Goal: Transaction & Acquisition: Purchase product/service

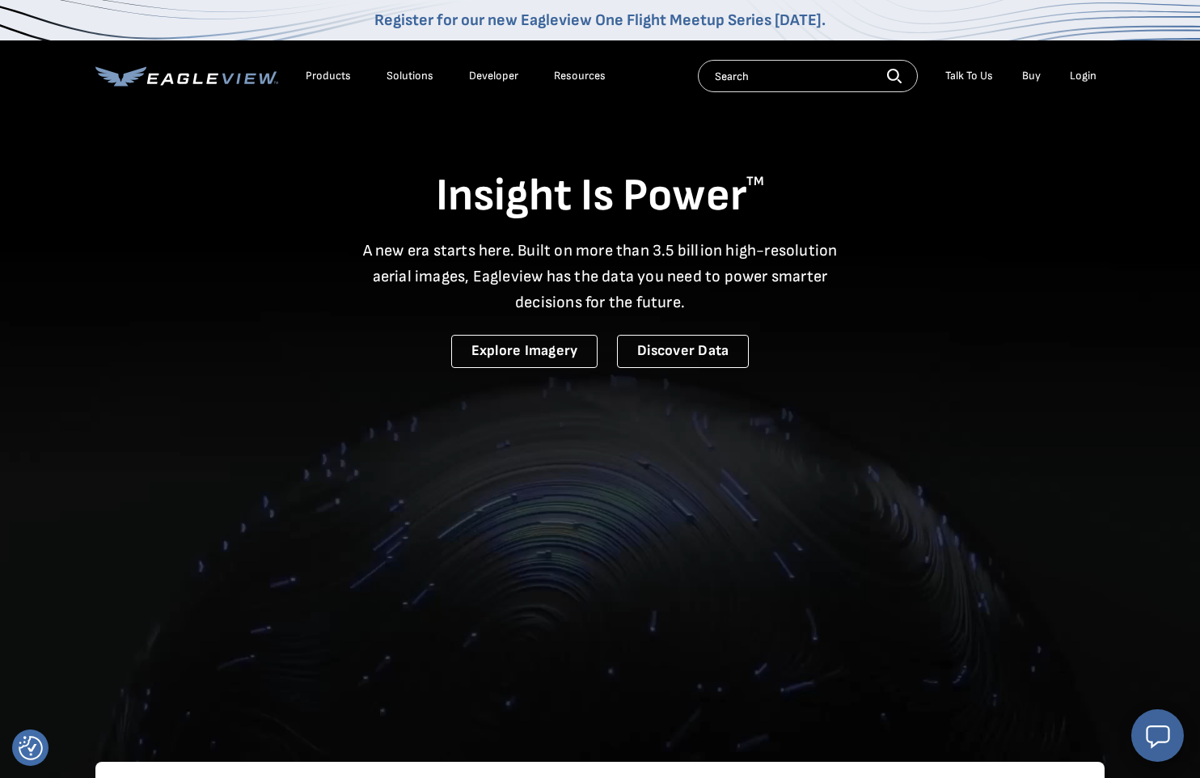
click at [1081, 78] on div "Login" at bounding box center [1083, 76] width 27 height 15
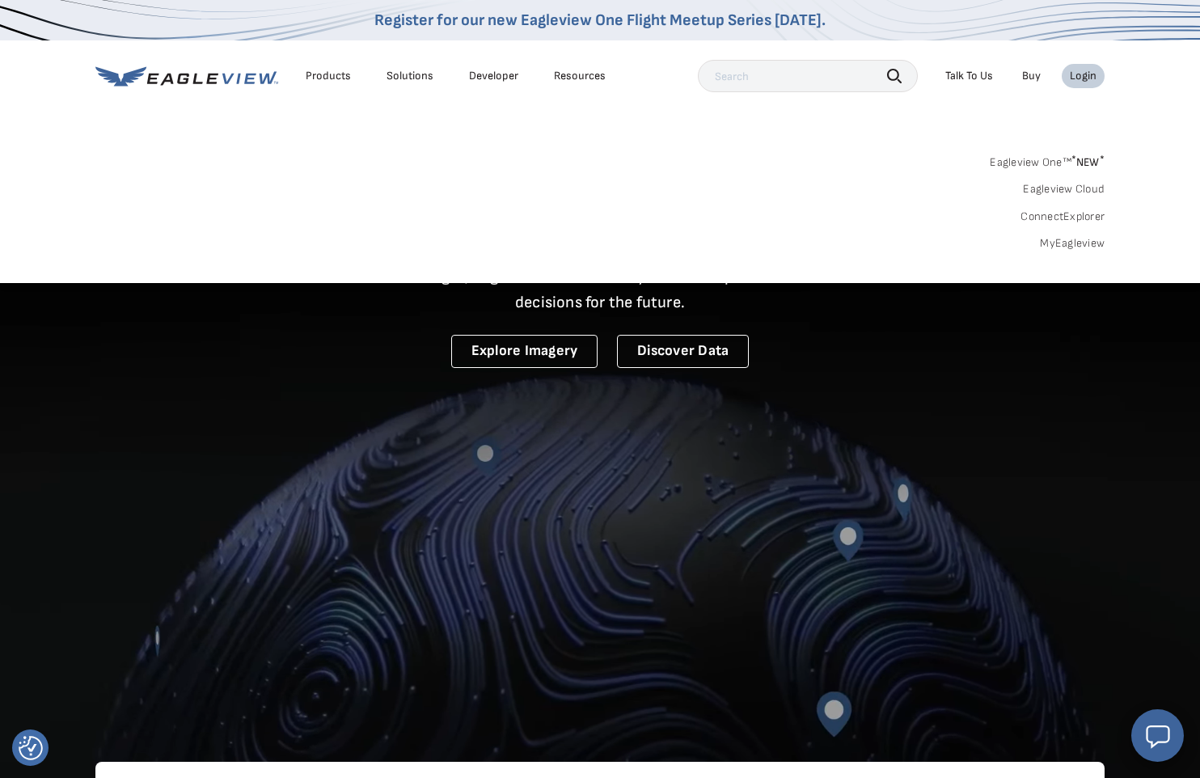
click at [1083, 244] on link "MyEagleview" at bounding box center [1072, 243] width 65 height 15
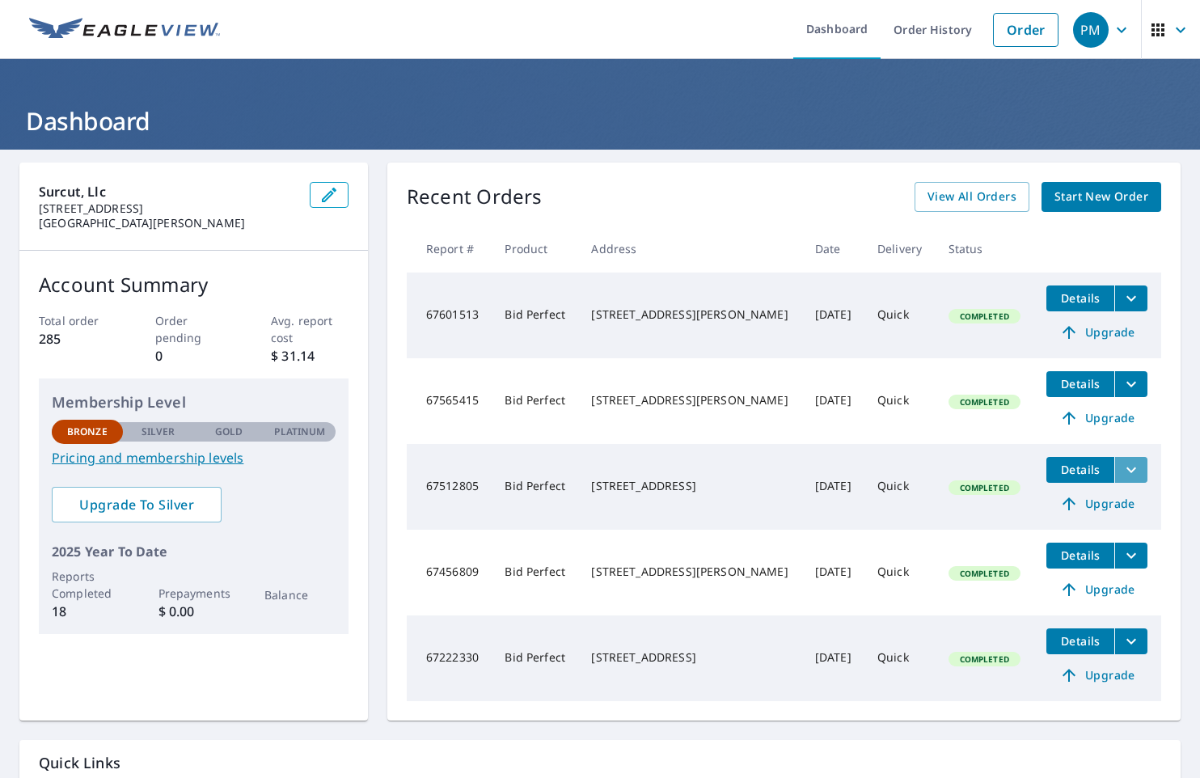
click at [1130, 476] on icon "filesDropdownBtn-67512805" at bounding box center [1131, 469] width 19 height 19
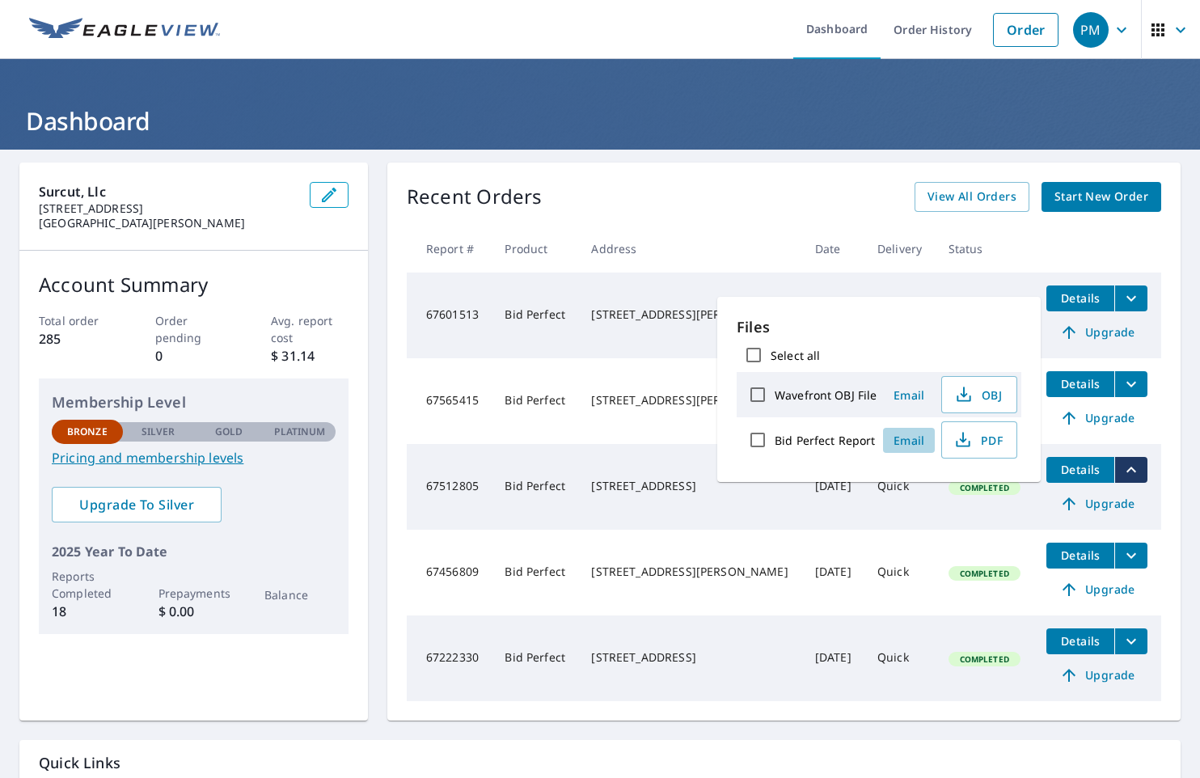
click at [906, 441] on span "Email" at bounding box center [909, 440] width 39 height 15
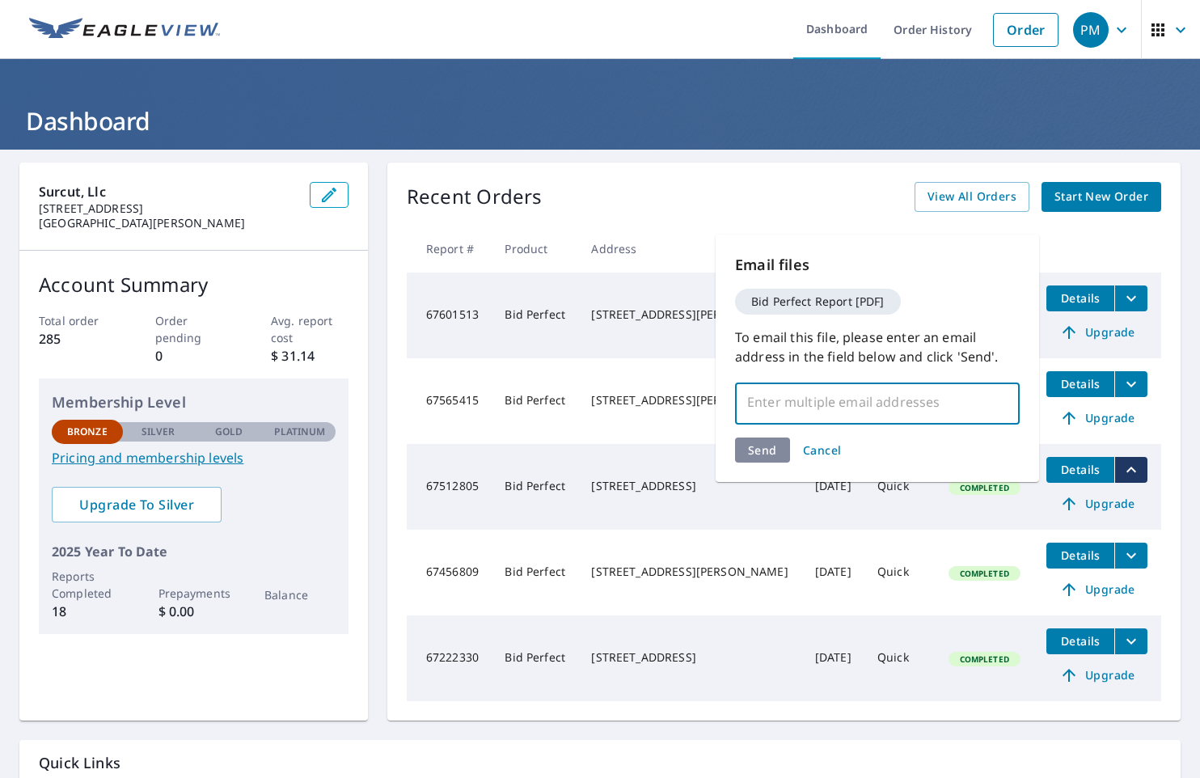
click at [902, 412] on input "text" at bounding box center [865, 402] width 246 height 31
type input "[PERSON_NAME][EMAIL_ADDRESS][DOMAIN_NAME]"
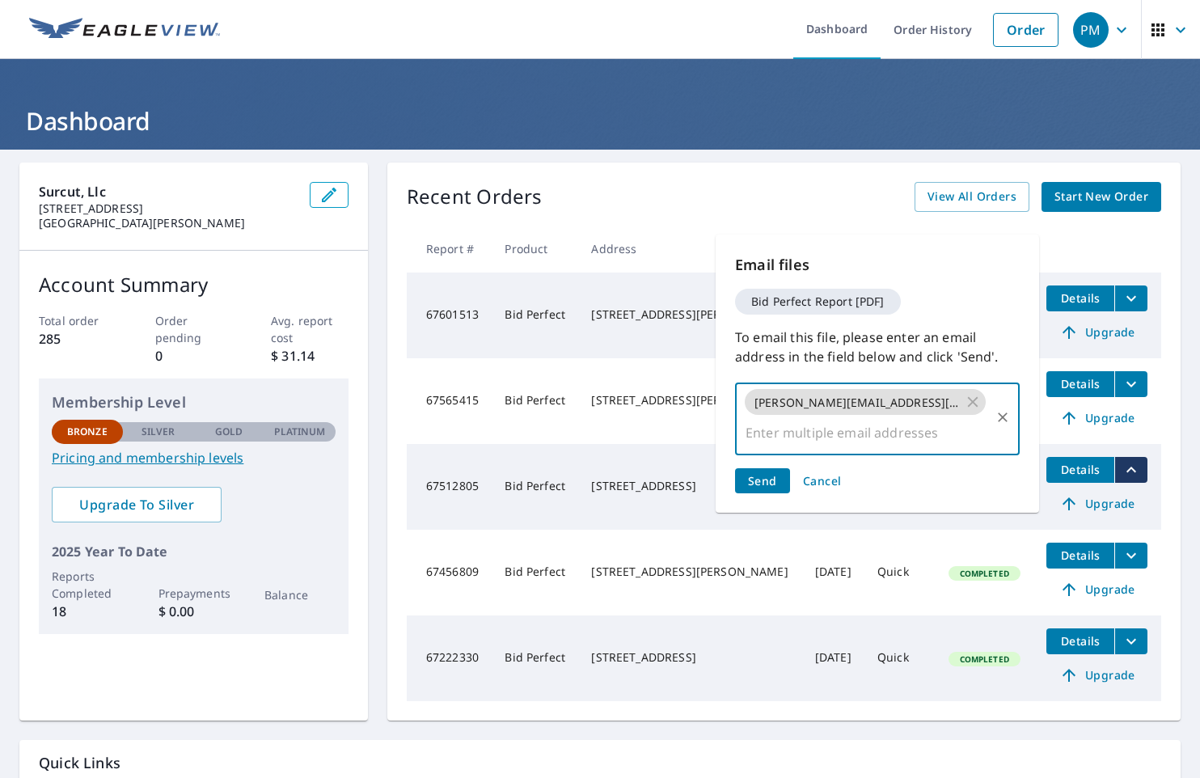
click at [772, 473] on span "Send" at bounding box center [762, 480] width 29 height 15
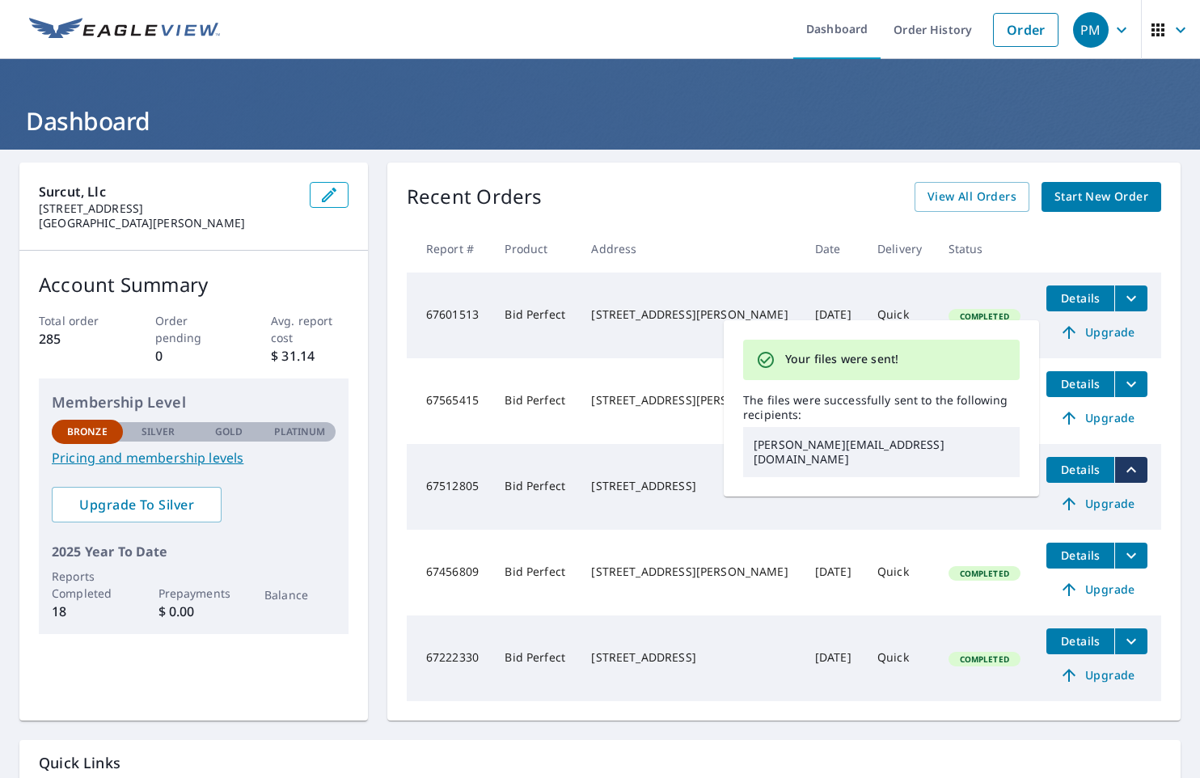
click at [802, 225] on th "Date" at bounding box center [833, 249] width 62 height 48
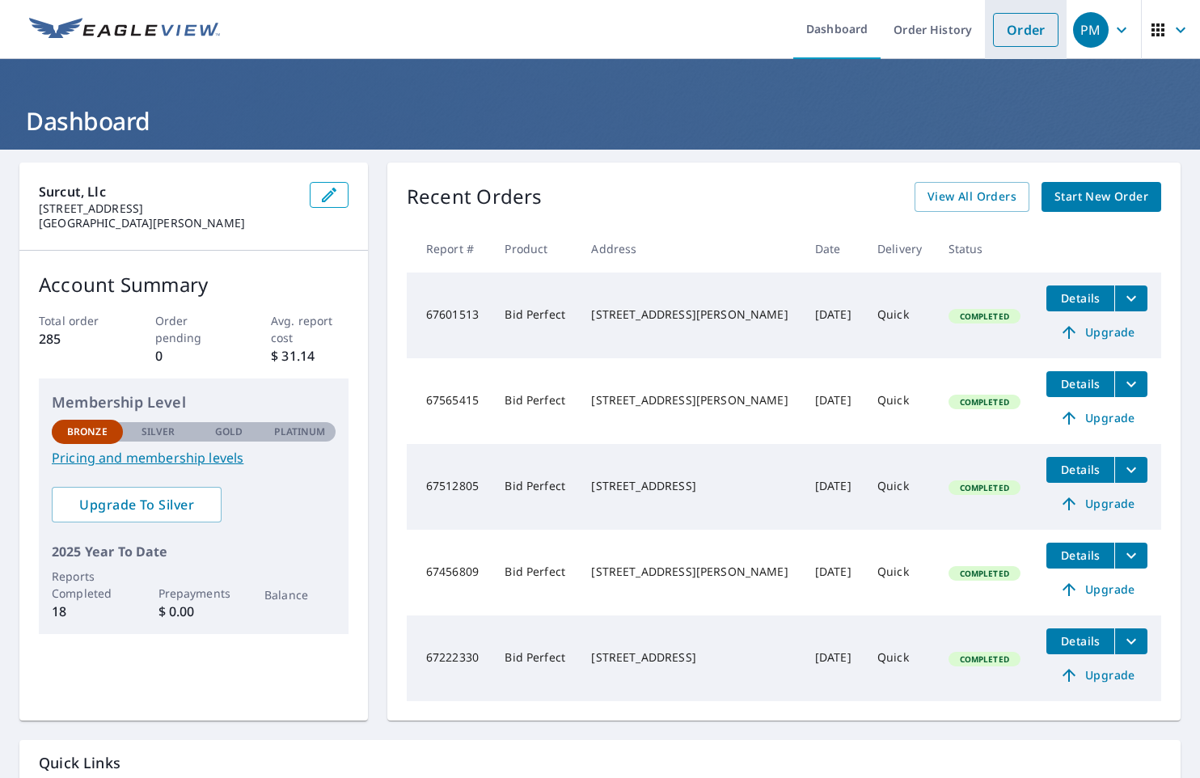
click at [1034, 40] on link "Order" at bounding box center [1026, 30] width 66 height 34
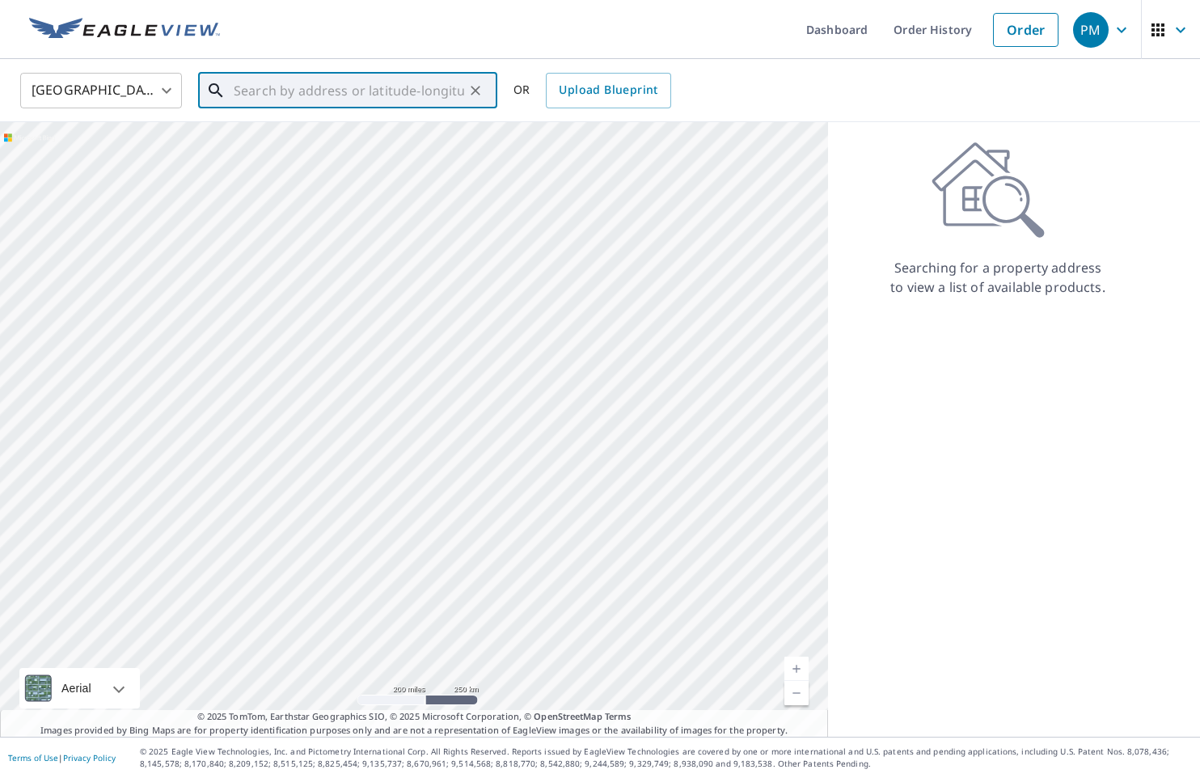
click at [358, 94] on input "text" at bounding box center [349, 90] width 231 height 45
type input "3"
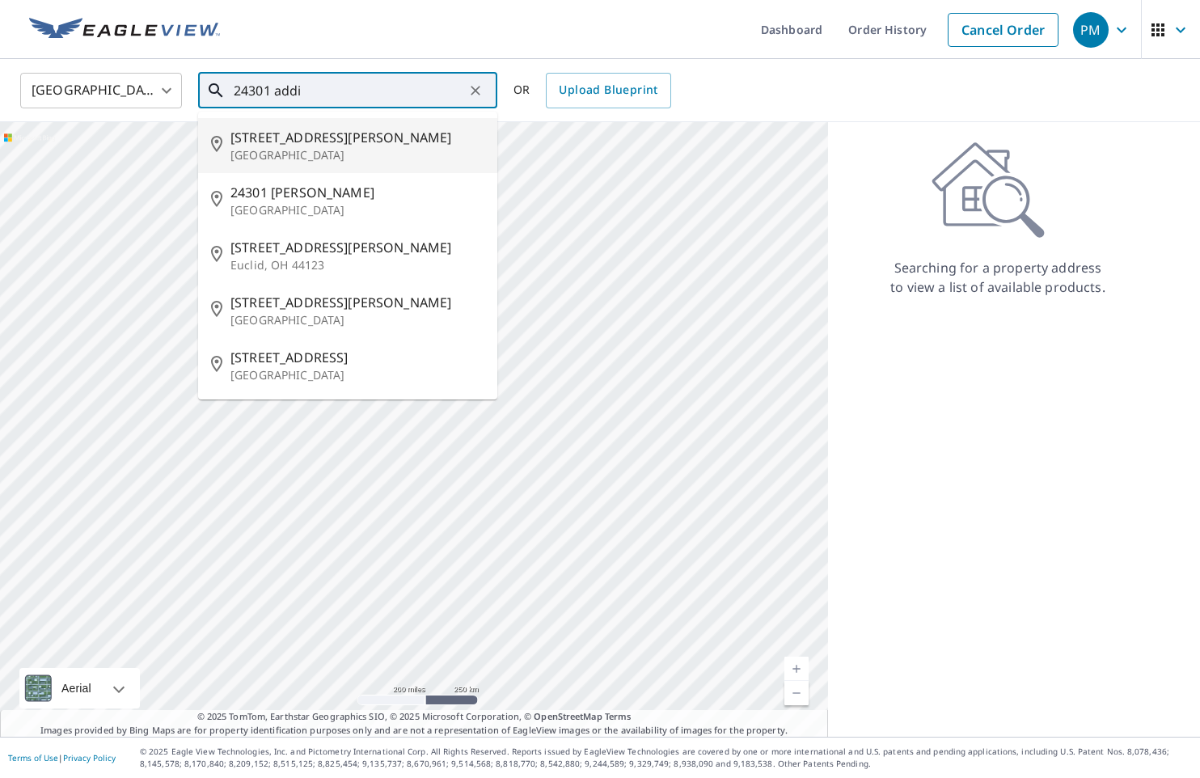
click at [367, 128] on span "[STREET_ADDRESS][PERSON_NAME]" at bounding box center [358, 137] width 254 height 19
type input "[STREET_ADDRESS][PERSON_NAME]"
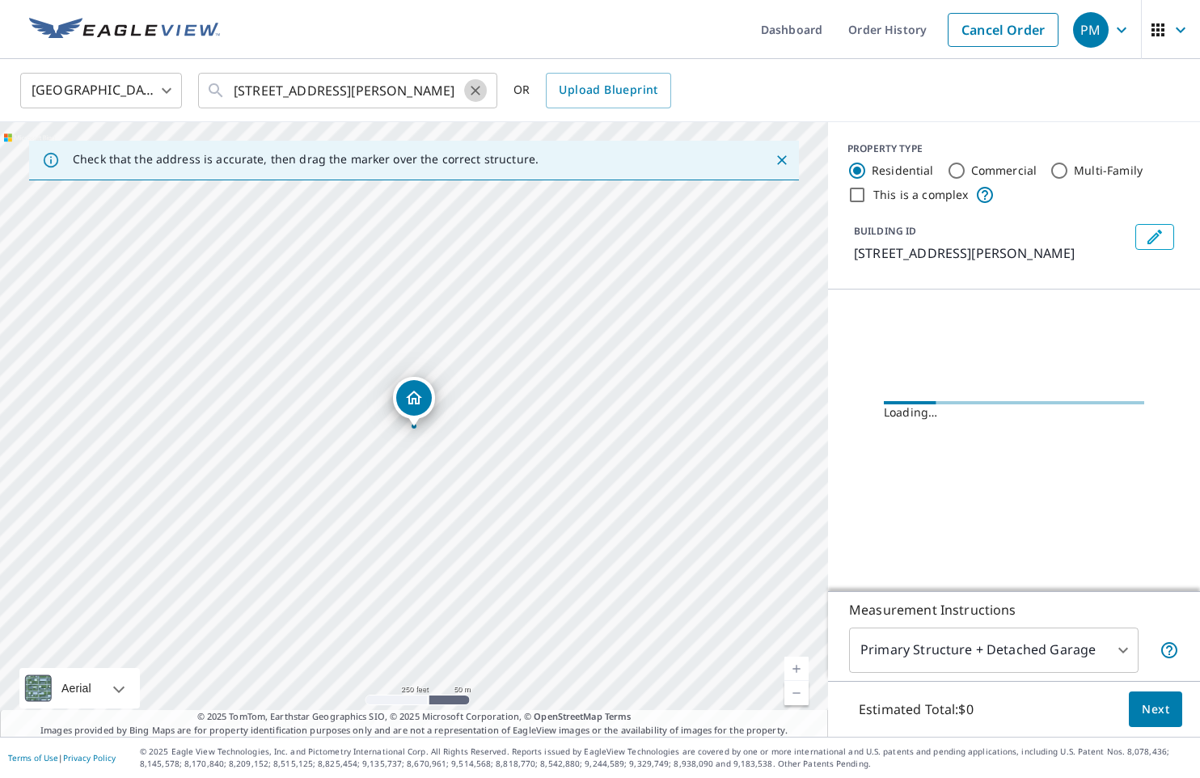
click at [478, 95] on icon "Clear" at bounding box center [475, 90] width 16 height 16
click at [410, 91] on input "text" at bounding box center [349, 90] width 231 height 45
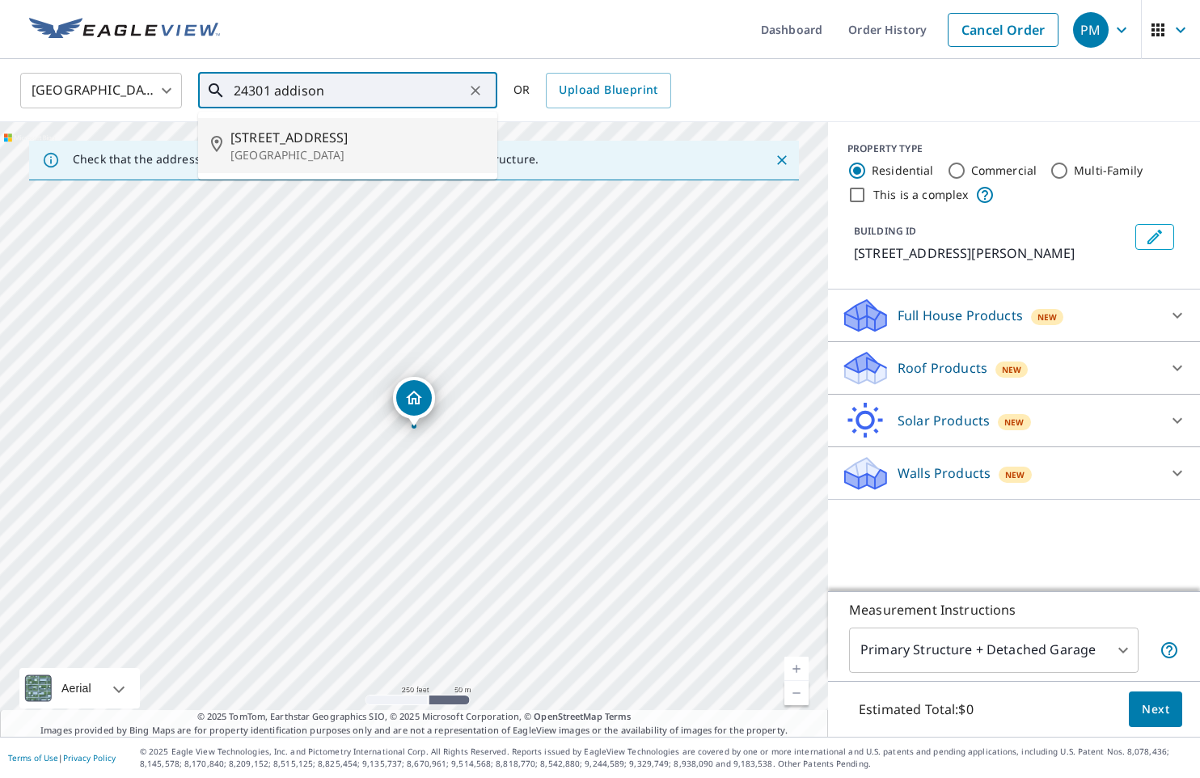
click at [387, 139] on span "[STREET_ADDRESS]" at bounding box center [358, 137] width 254 height 19
type input "[STREET_ADDRESS]"
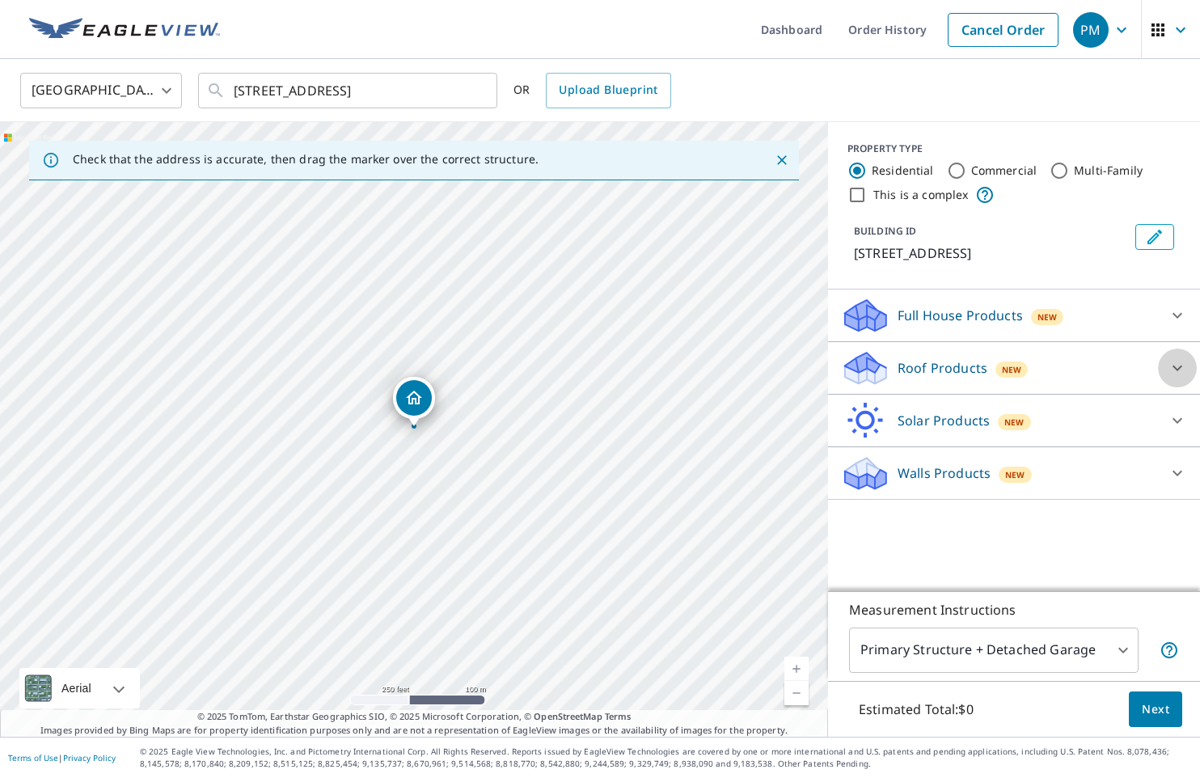
click at [1174, 371] on icon at bounding box center [1178, 369] width 10 height 6
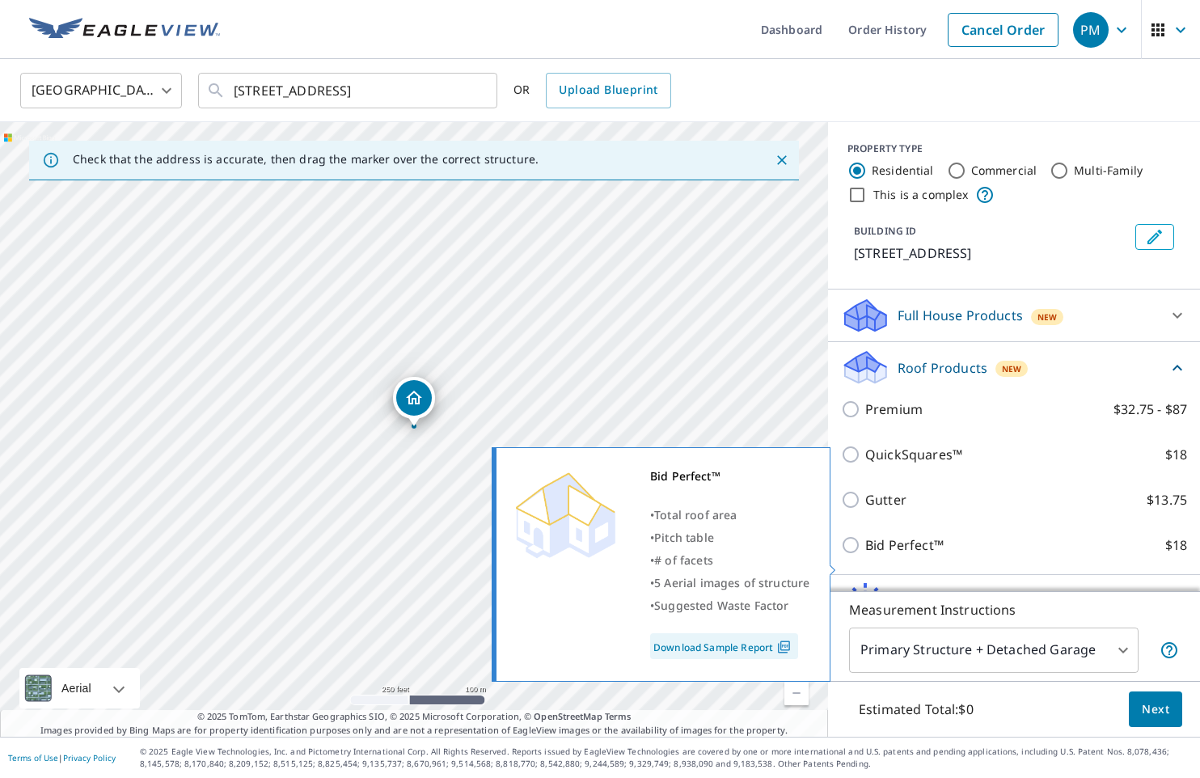
click at [857, 555] on input "Bid Perfect™ $18" at bounding box center [853, 544] width 24 height 19
checkbox input "true"
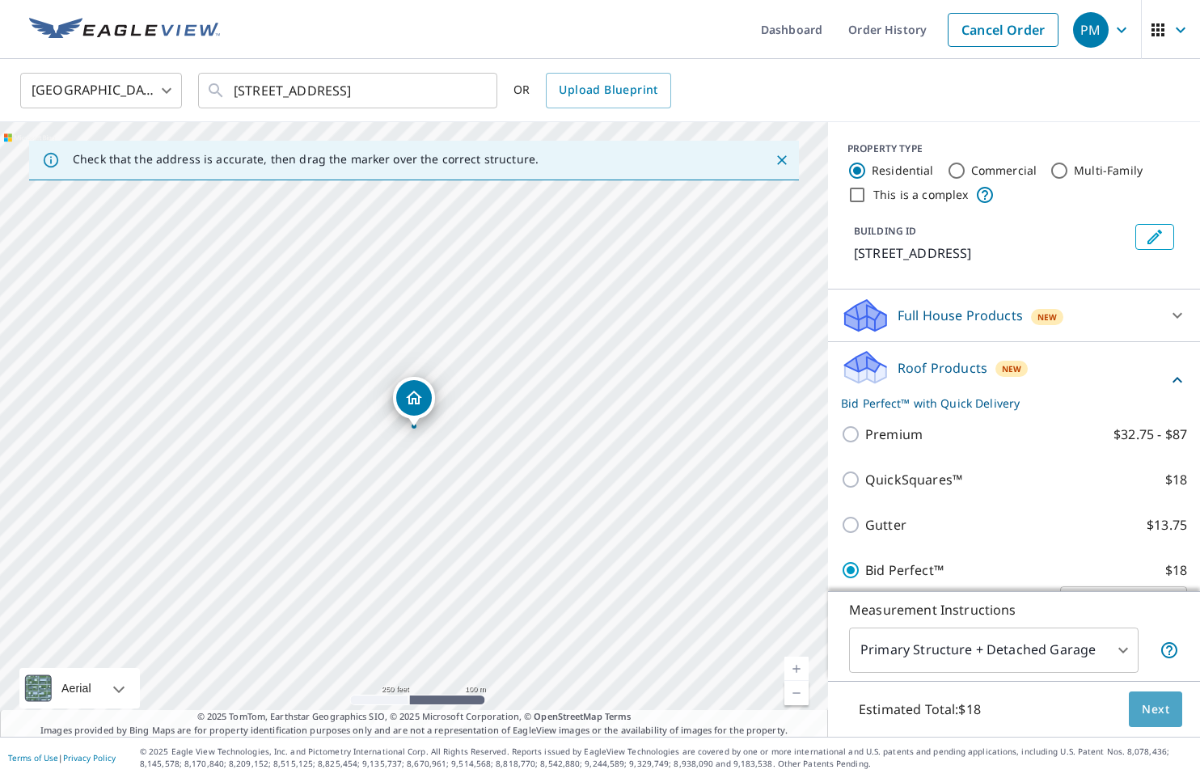
click at [1142, 705] on span "Next" at bounding box center [1155, 710] width 27 height 20
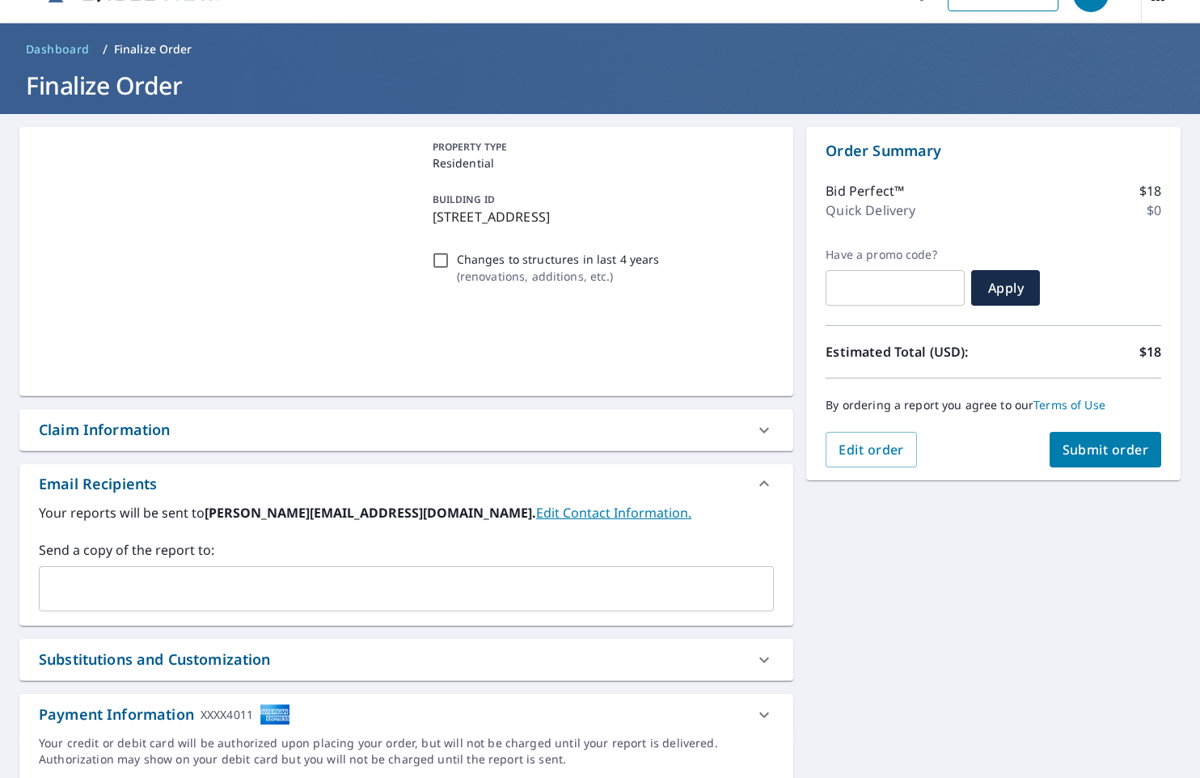
scroll to position [84, 0]
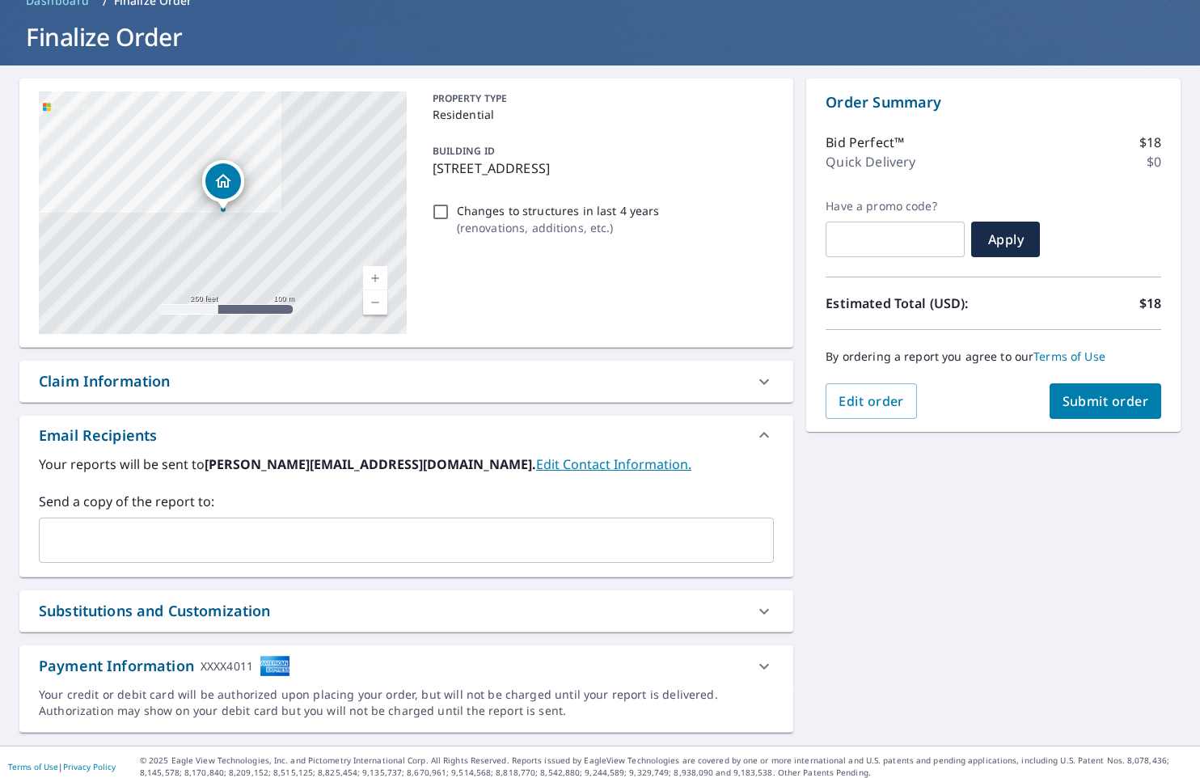
click at [326, 552] on input "text" at bounding box center [394, 540] width 696 height 31
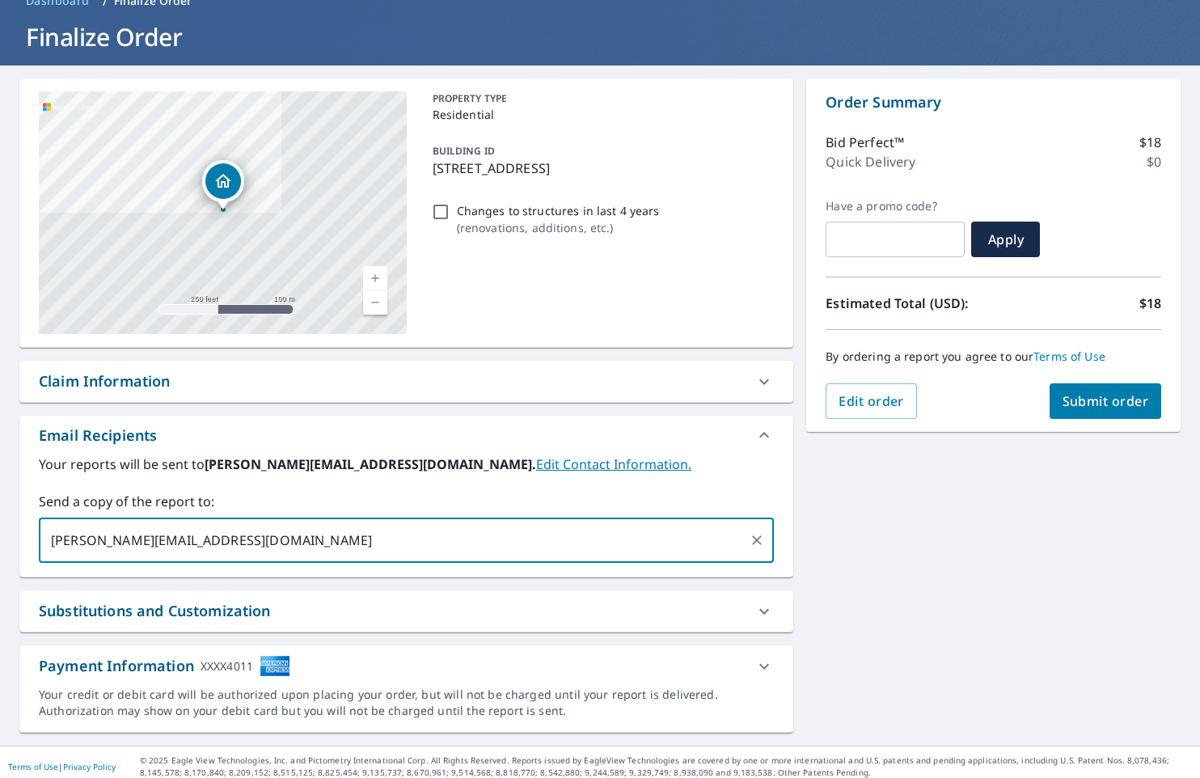
type input "[PERSON_NAME][EMAIL_ADDRESS][DOMAIN_NAME]"
click at [1078, 399] on span "Submit order" at bounding box center [1106, 401] width 87 height 18
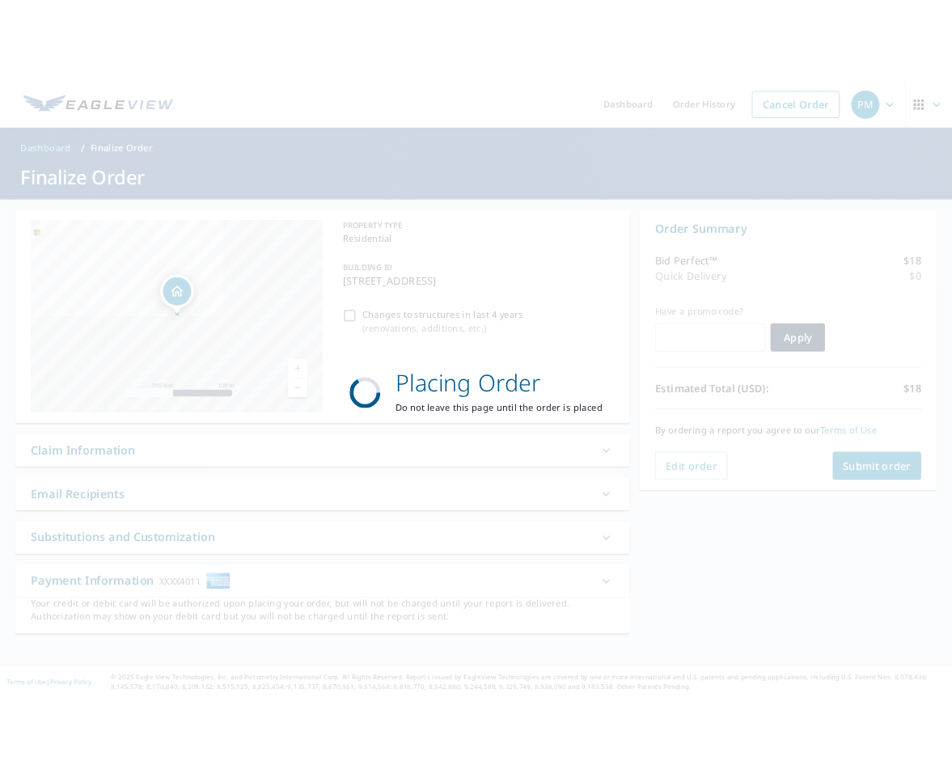
scroll to position [0, 0]
